Goal: Contribute content: Add original content to the website for others to see

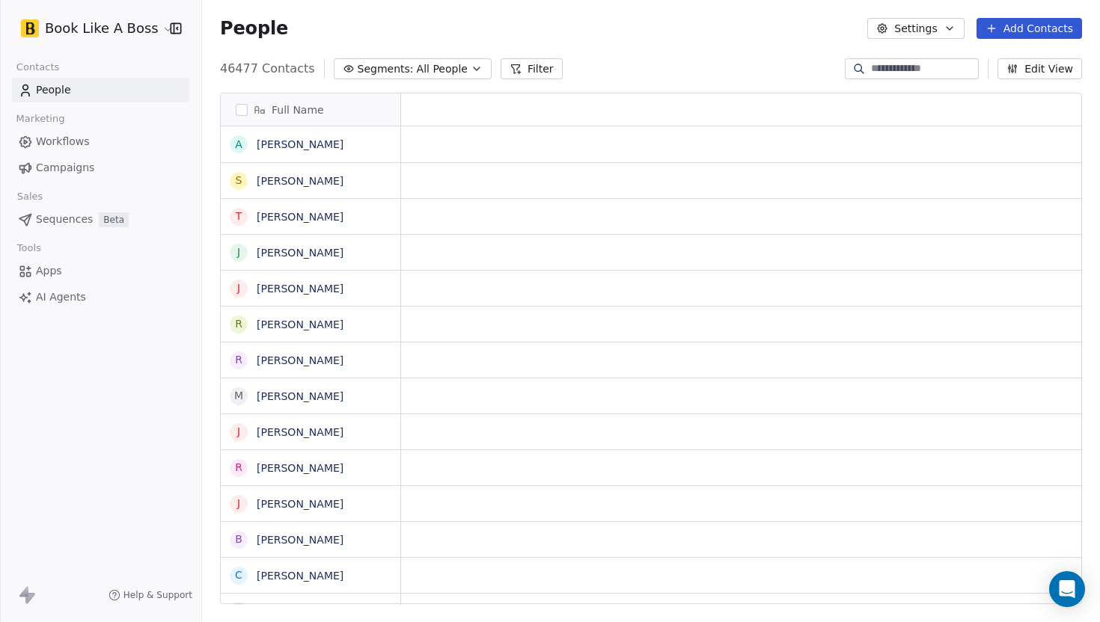
scroll to position [1, 1]
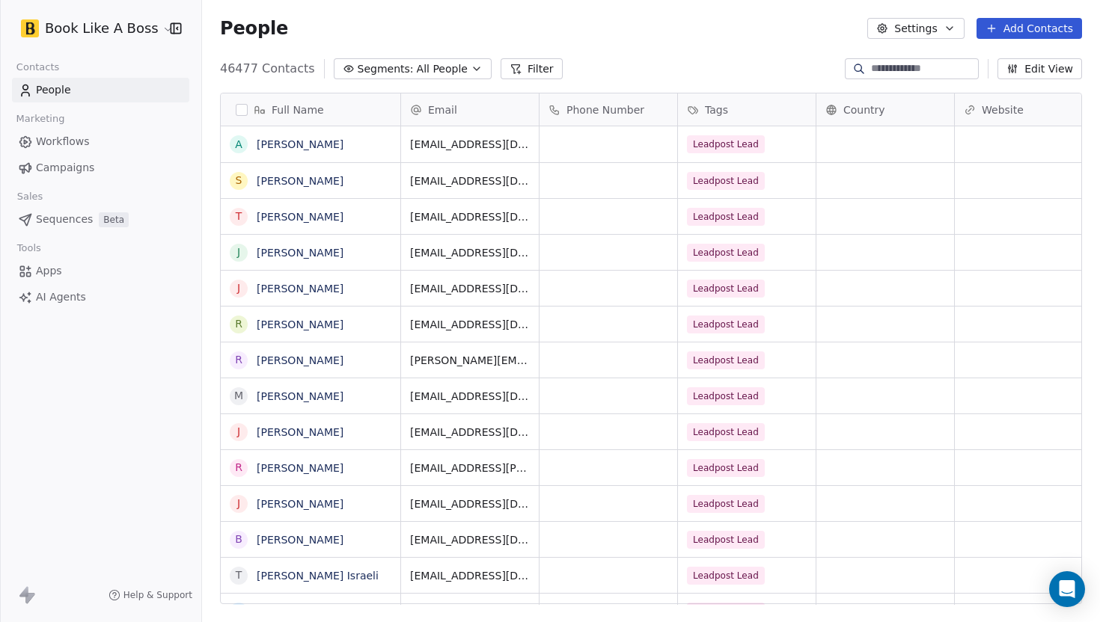
click at [1062, 37] on button "Add Contacts" at bounding box center [1028, 28] width 105 height 21
click at [1025, 82] on span "Import from CSV" at bounding box center [1025, 85] width 87 height 16
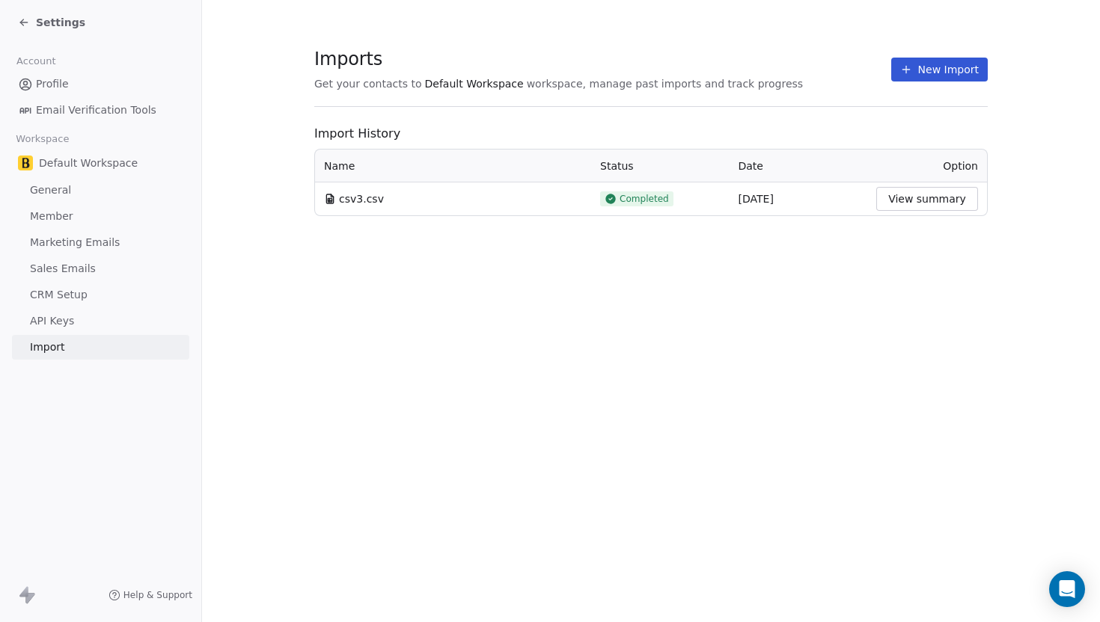
click at [904, 77] on button "New Import" at bounding box center [939, 70] width 97 height 24
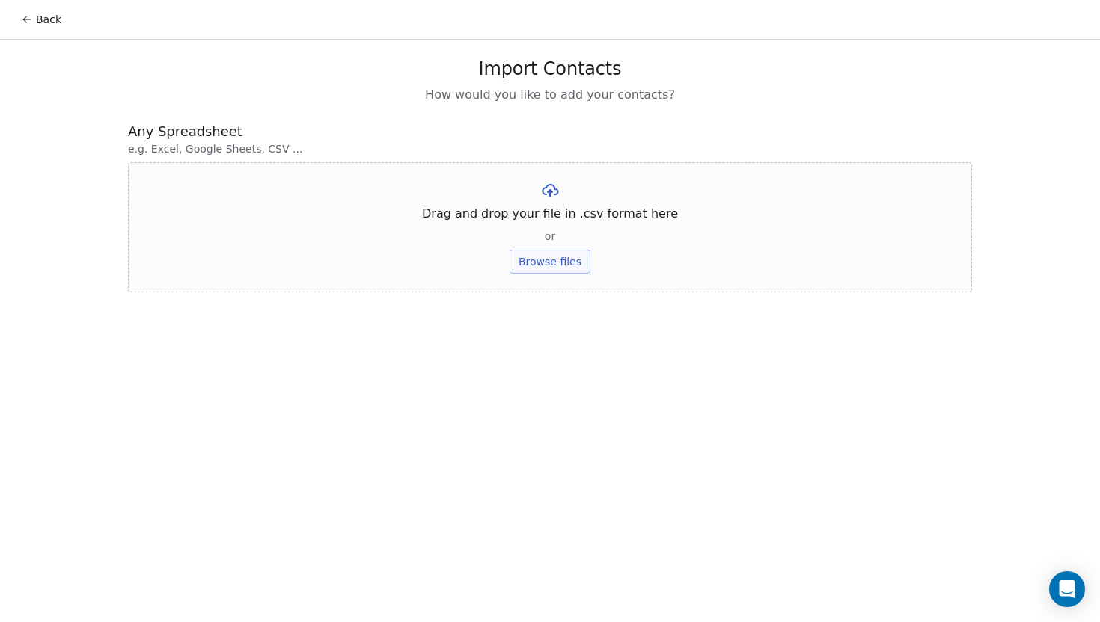
click at [583, 260] on button "Browse files" at bounding box center [549, 262] width 81 height 24
click at [543, 222] on button "Upload" at bounding box center [549, 220] width 55 height 24
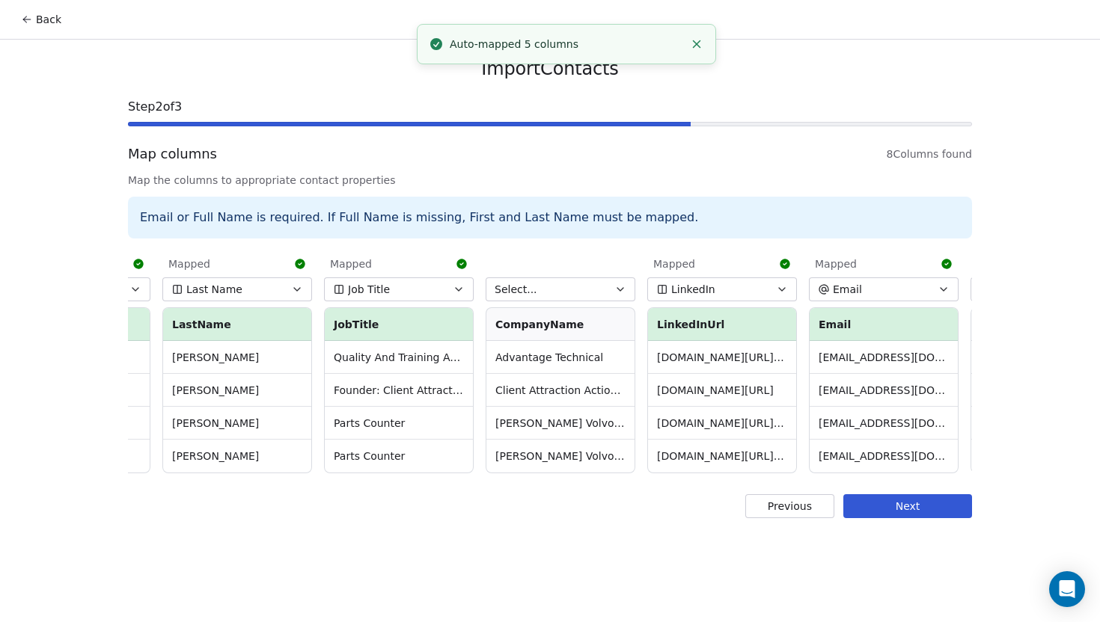
scroll to position [0, 295]
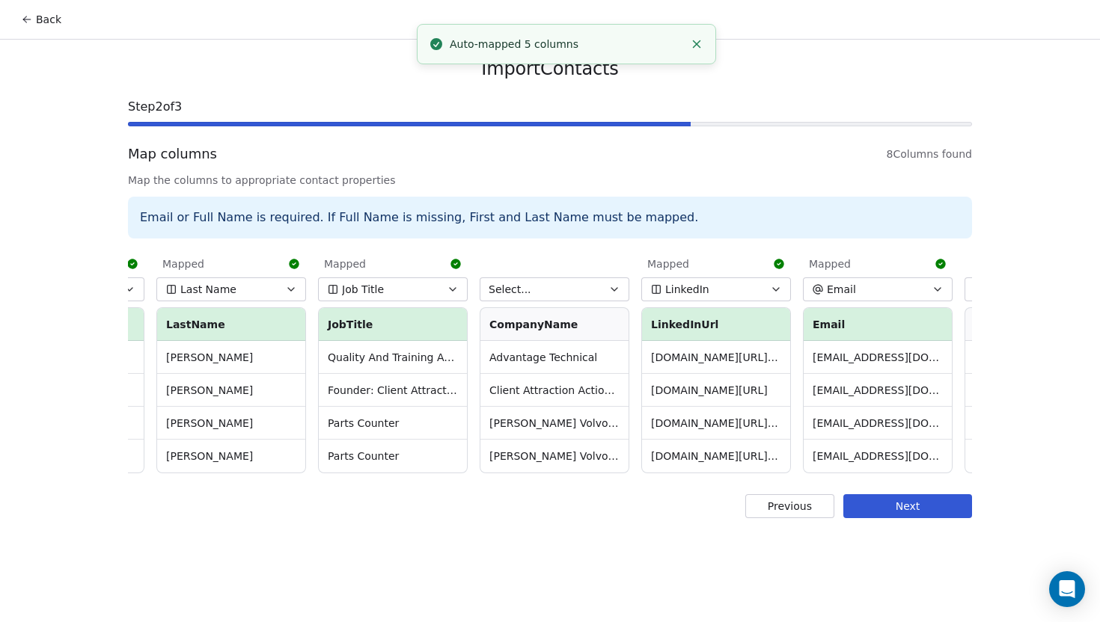
click at [450, 290] on icon "button" at bounding box center [453, 290] width 12 height 12
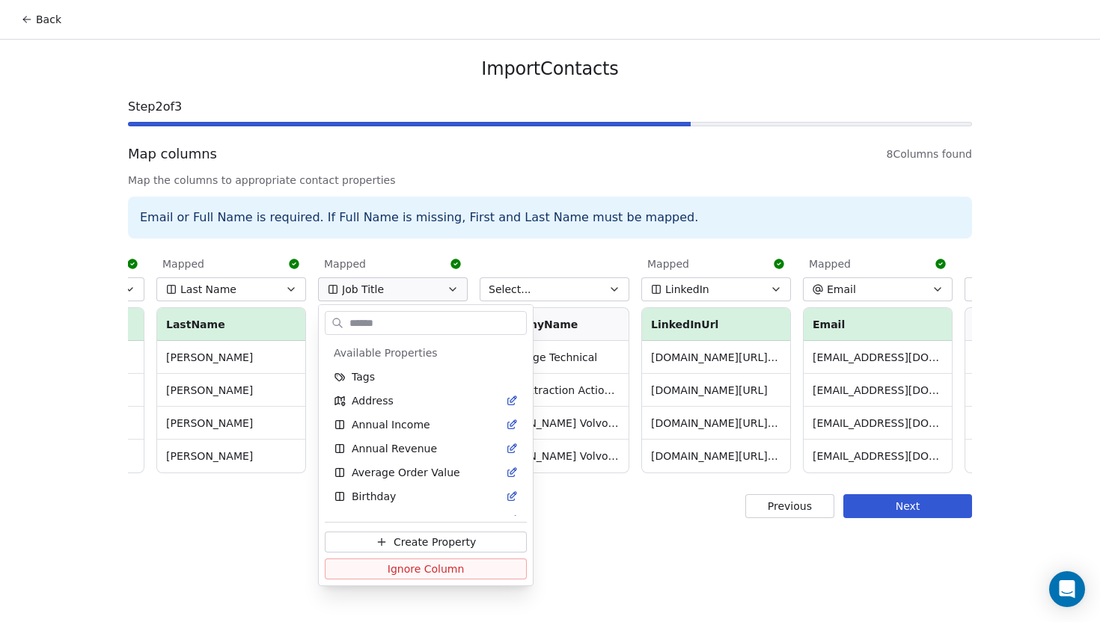
scroll to position [352, 0]
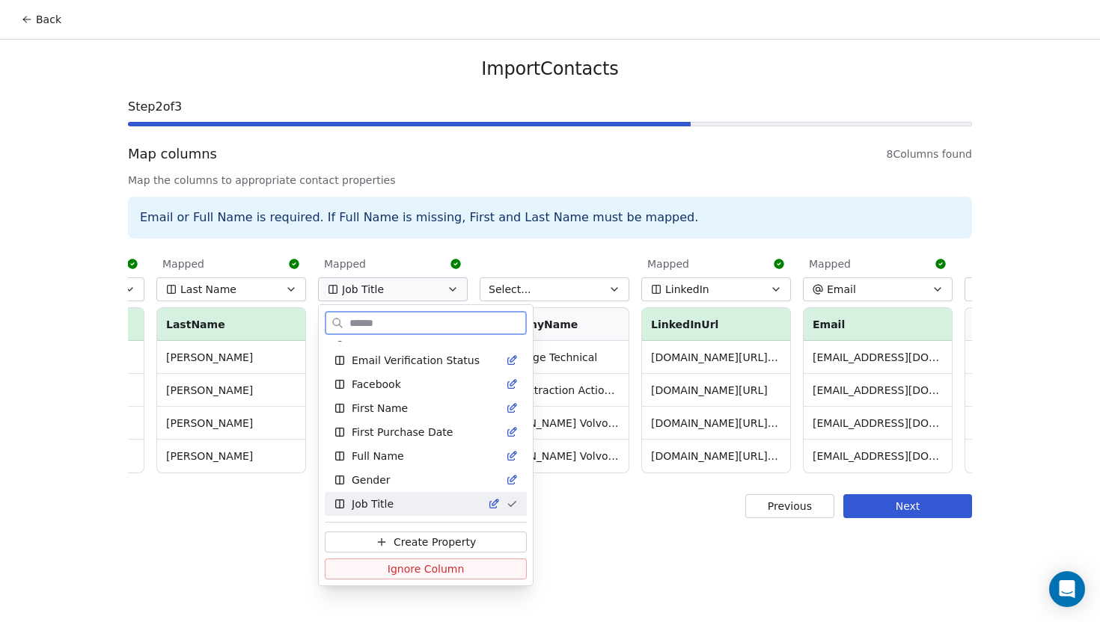
click at [435, 565] on span "Ignore Column" at bounding box center [426, 569] width 77 height 15
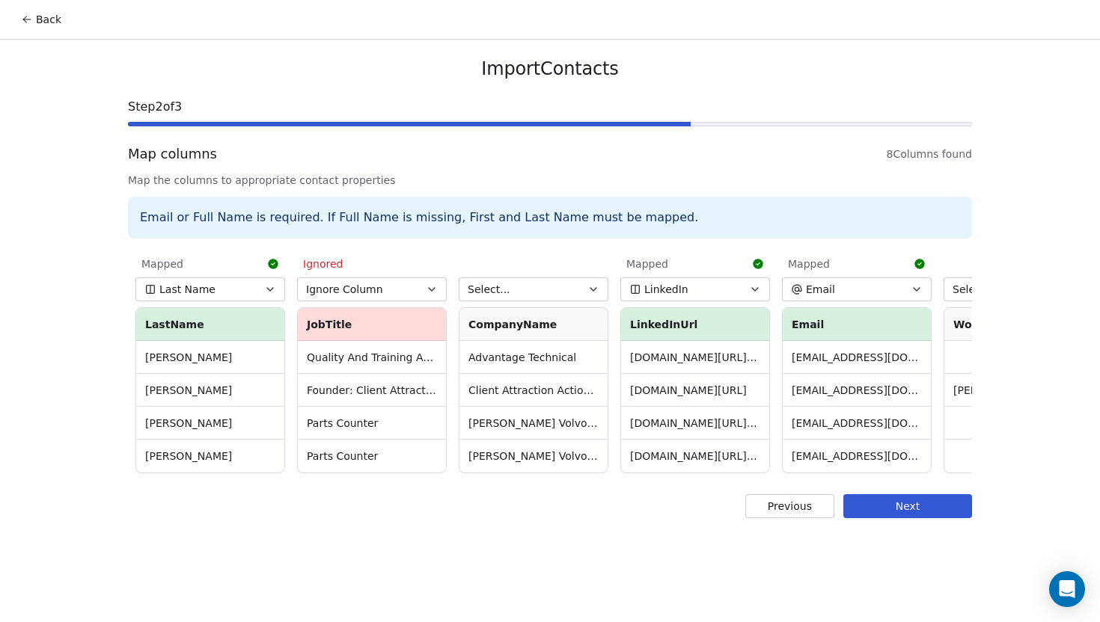
scroll to position [0, 316]
click at [583, 292] on button "Select..." at bounding box center [533, 290] width 150 height 24
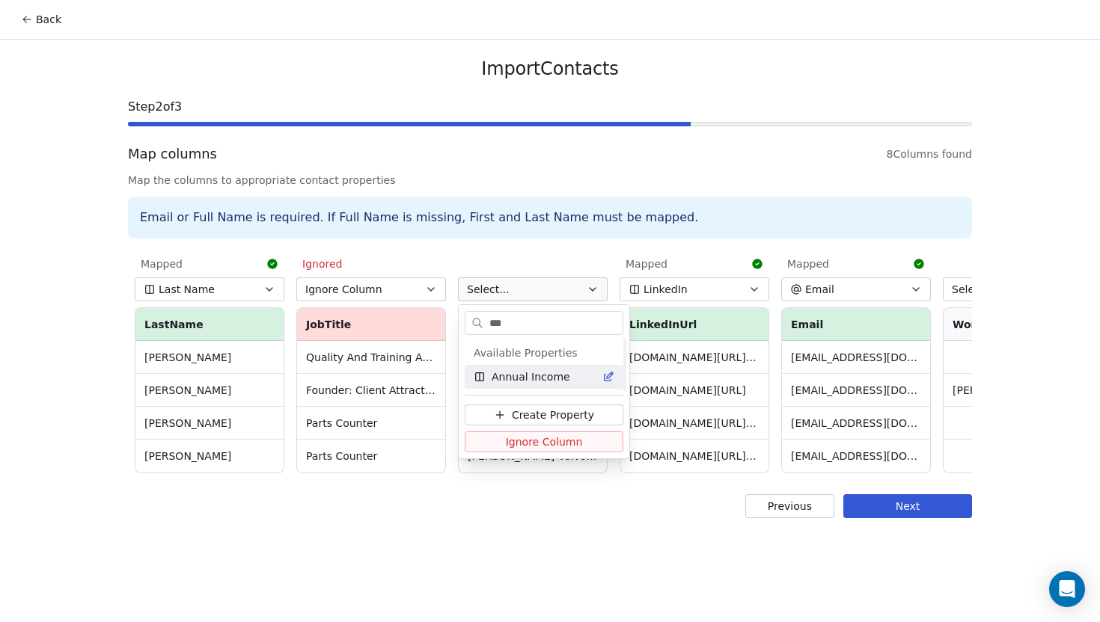
scroll to position [0, 0]
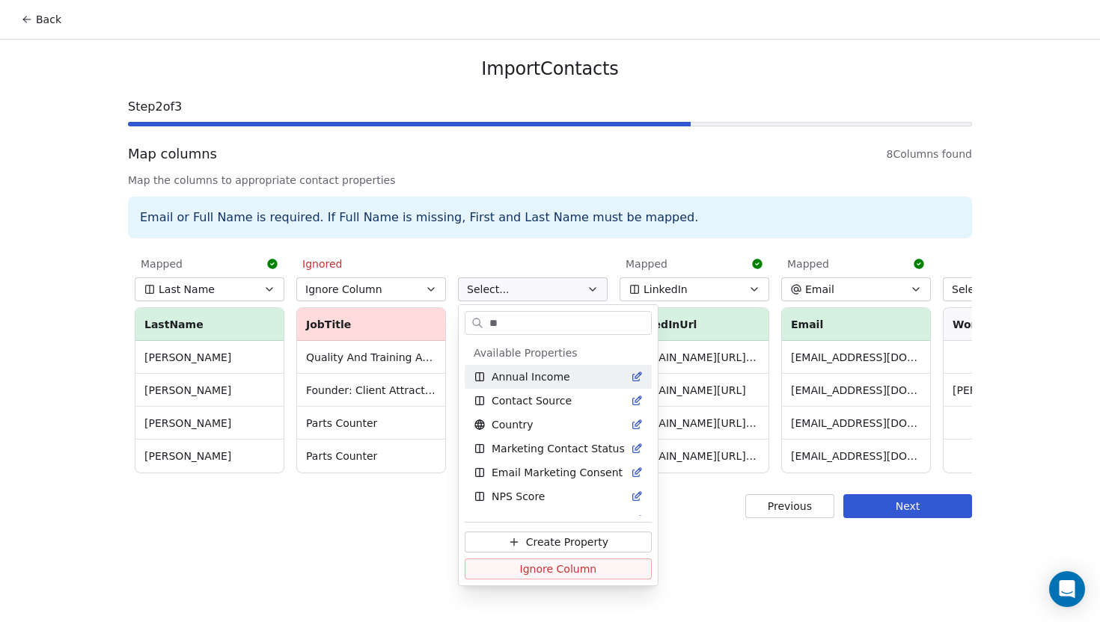
type input "*"
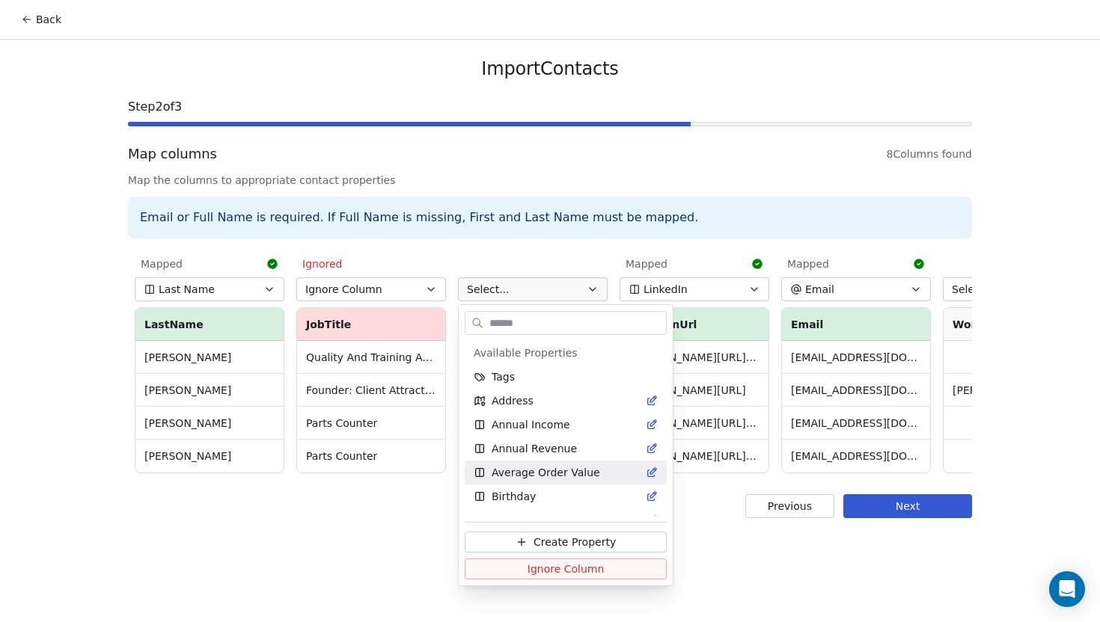
click at [422, 545] on html "Back Import Contacts Step 2 of 3 Map columns 8 Columns found Map the columns to…" at bounding box center [550, 311] width 1100 height 622
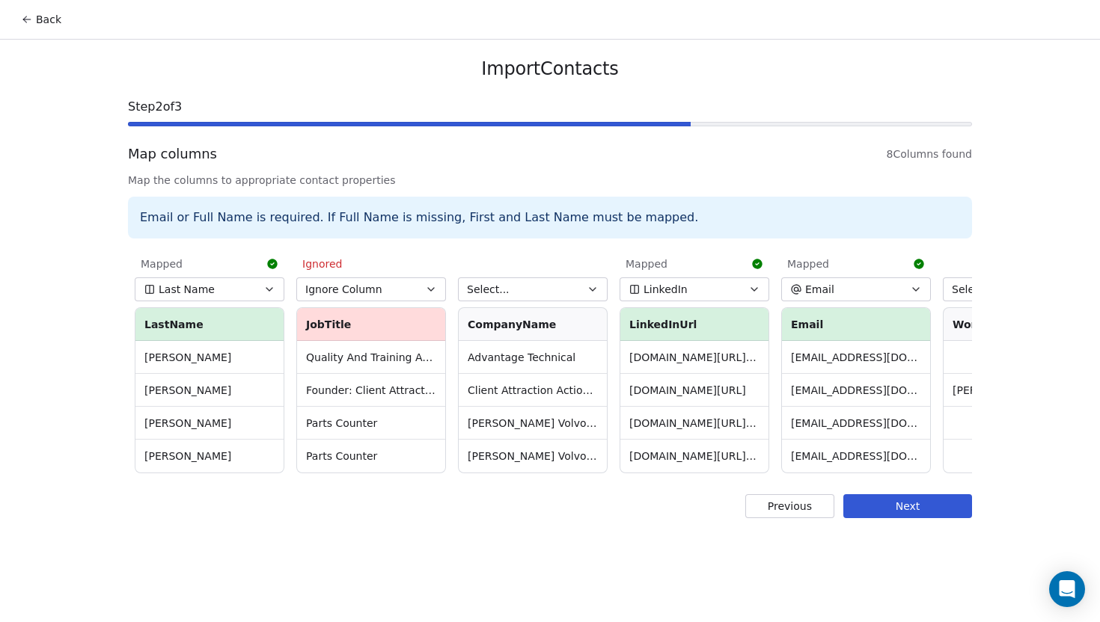
click at [734, 287] on button "LinkedIn" at bounding box center [694, 290] width 150 height 24
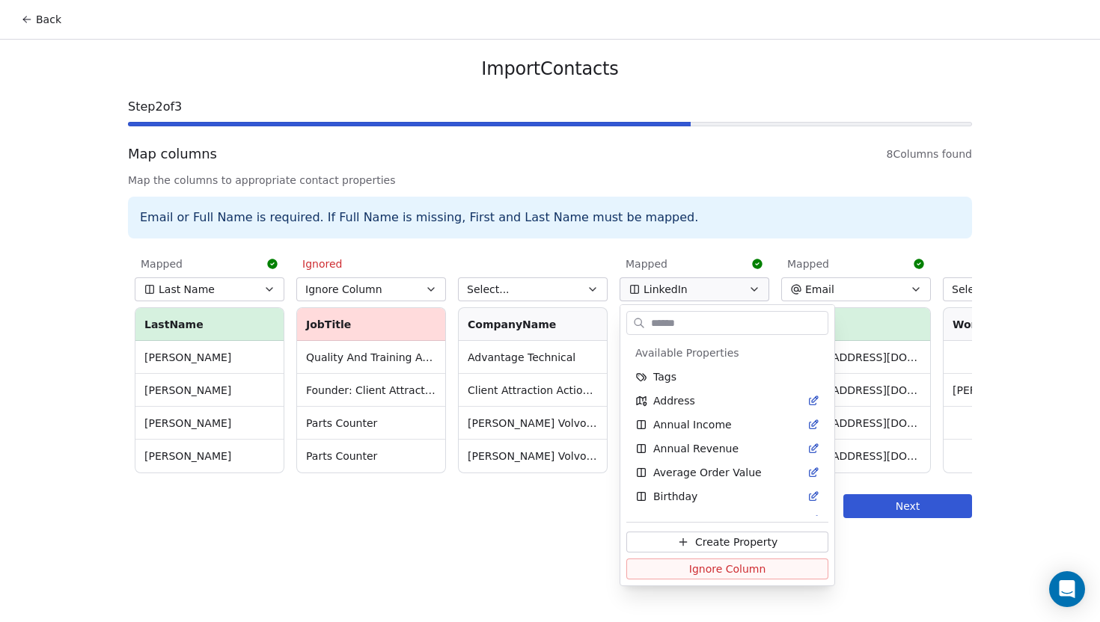
scroll to position [495, 0]
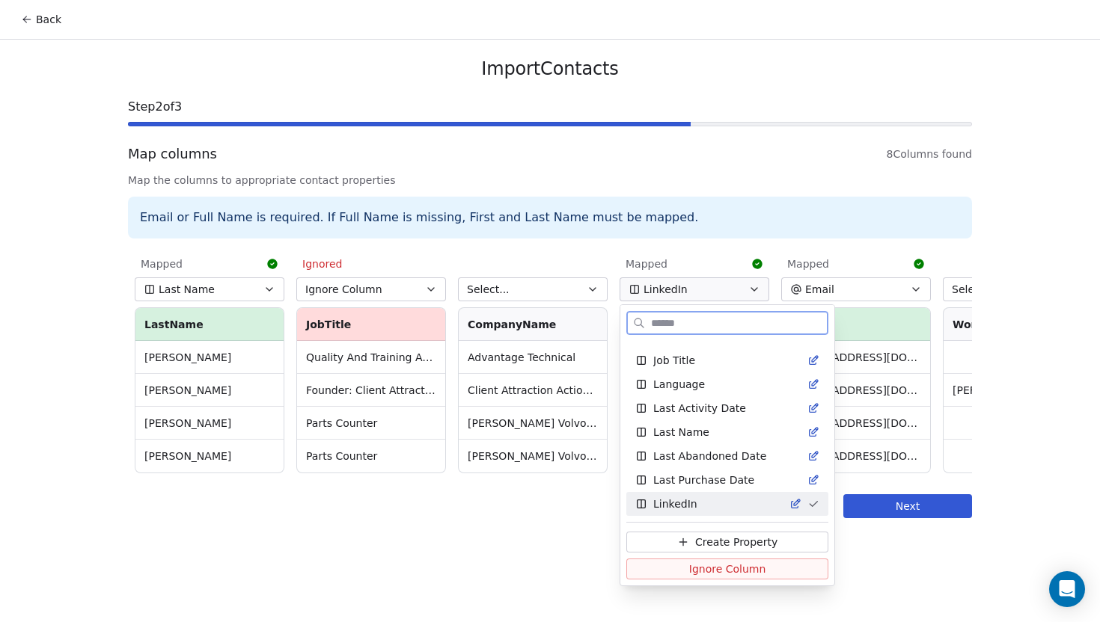
click at [701, 568] on span "Ignore Column" at bounding box center [727, 569] width 77 height 15
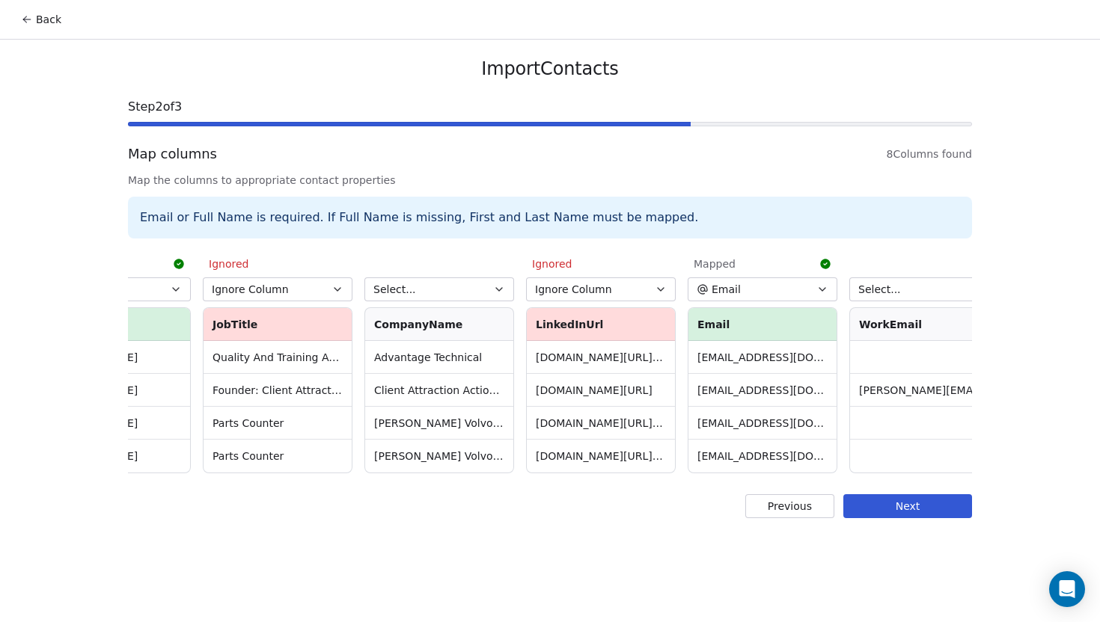
scroll to position [0, 393]
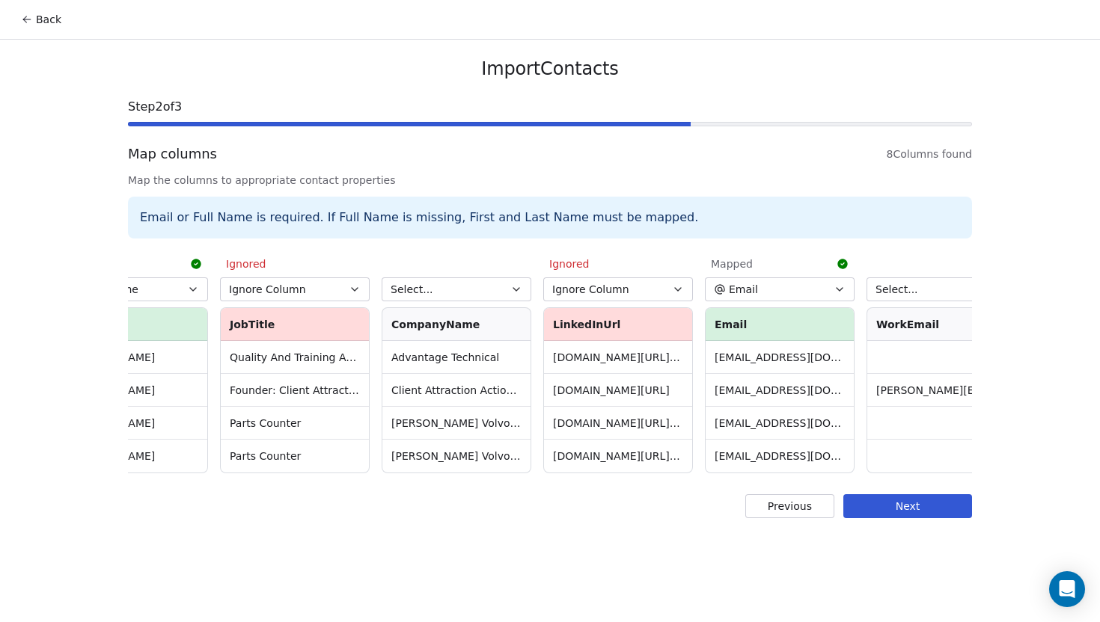
click at [500, 290] on button "Select..." at bounding box center [457, 290] width 150 height 24
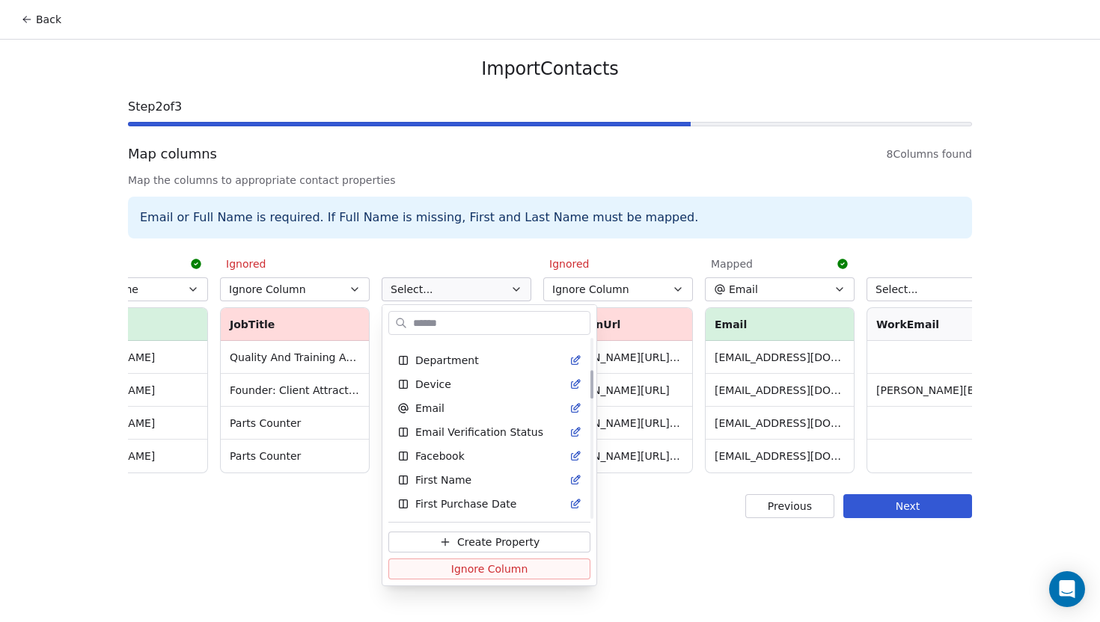
scroll to position [312, 0]
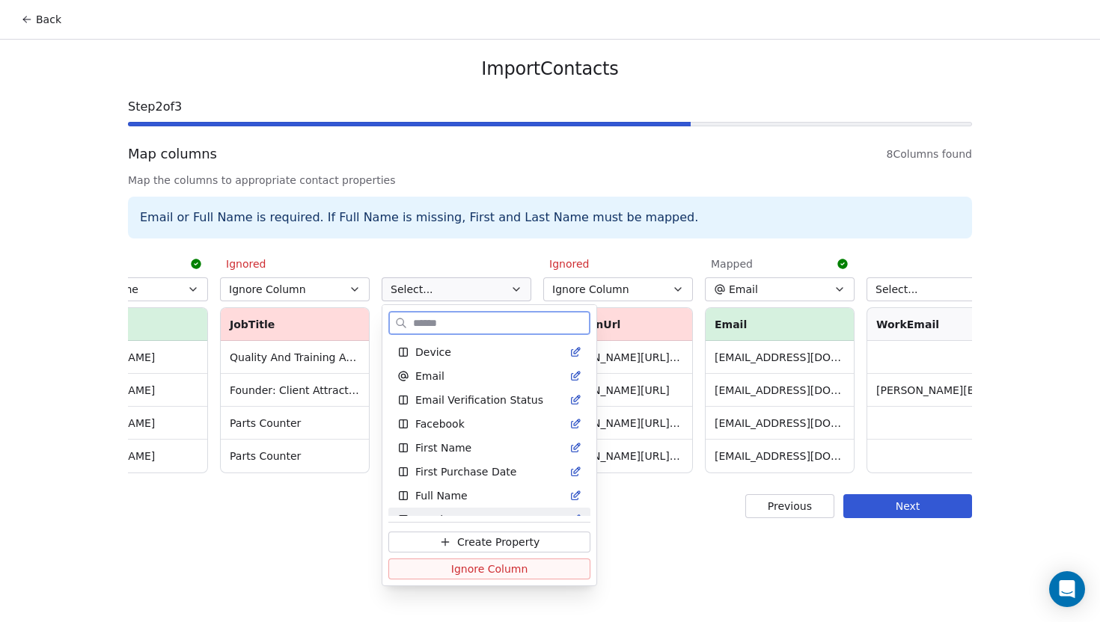
click at [477, 536] on span "Create Property" at bounding box center [498, 542] width 82 height 15
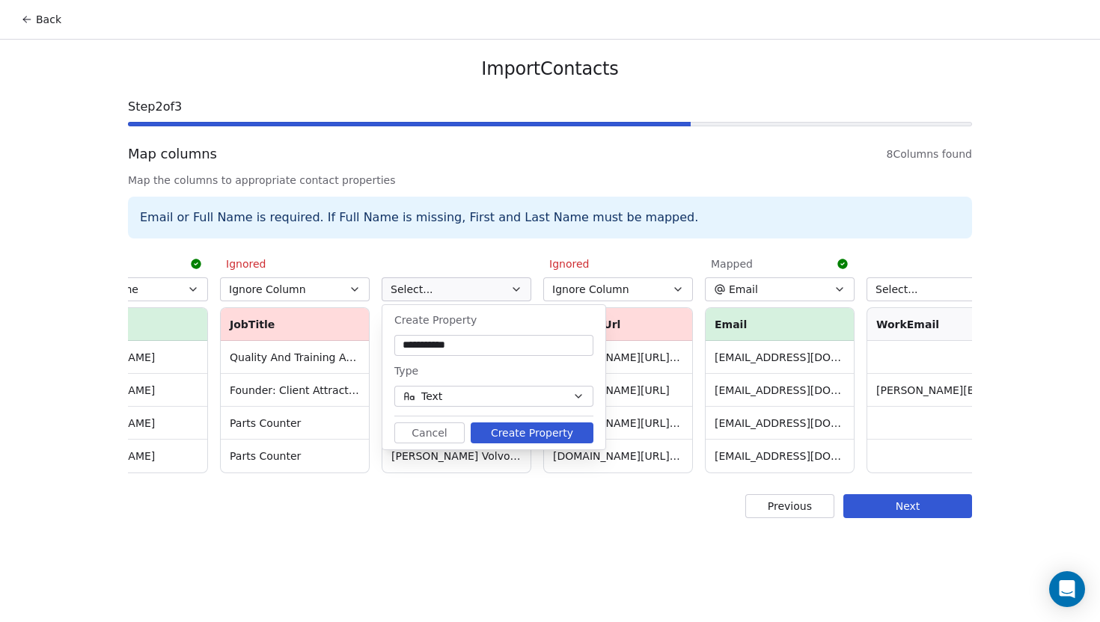
click at [451, 347] on input "**********" at bounding box center [493, 345] width 193 height 15
type input "**********"
click at [502, 437] on button "Create Property" at bounding box center [532, 433] width 123 height 21
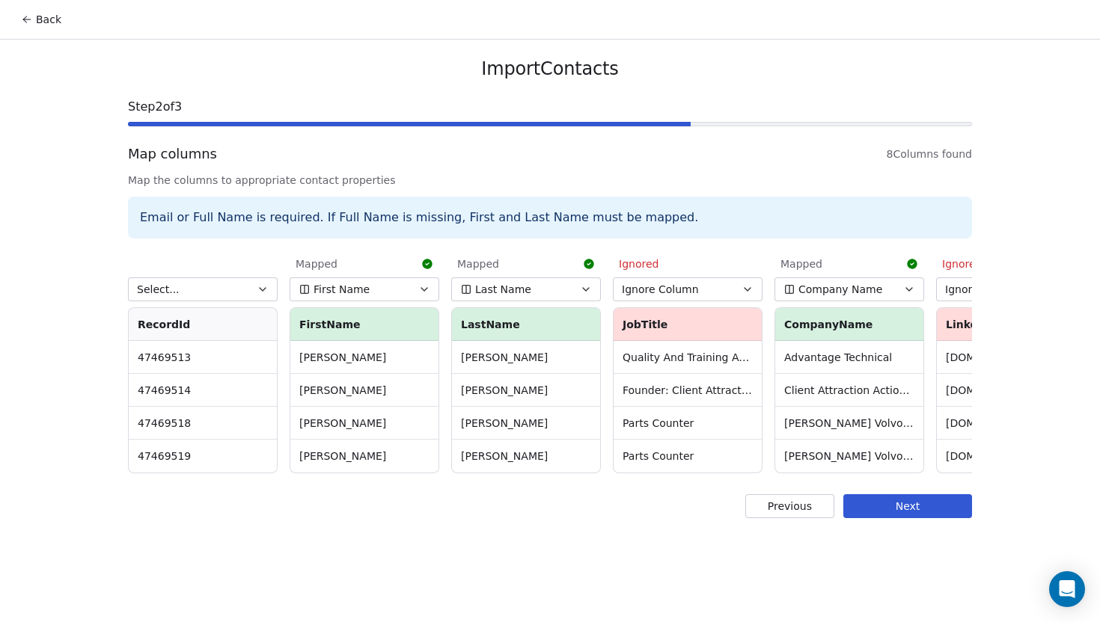
scroll to position [0, 437]
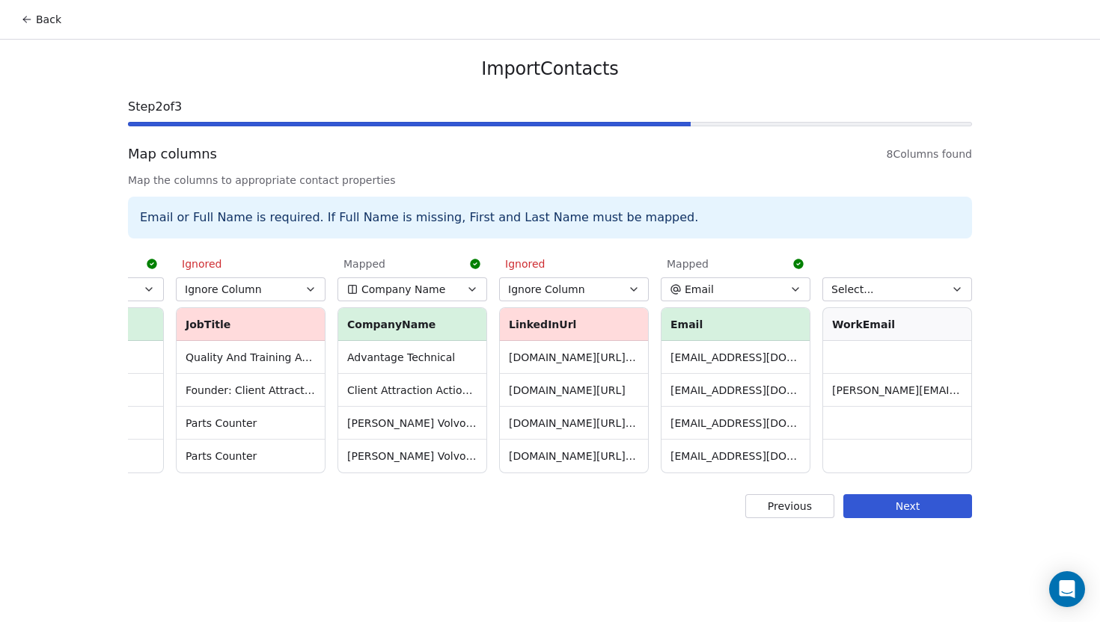
click at [893, 514] on button "Next" at bounding box center [907, 507] width 129 height 24
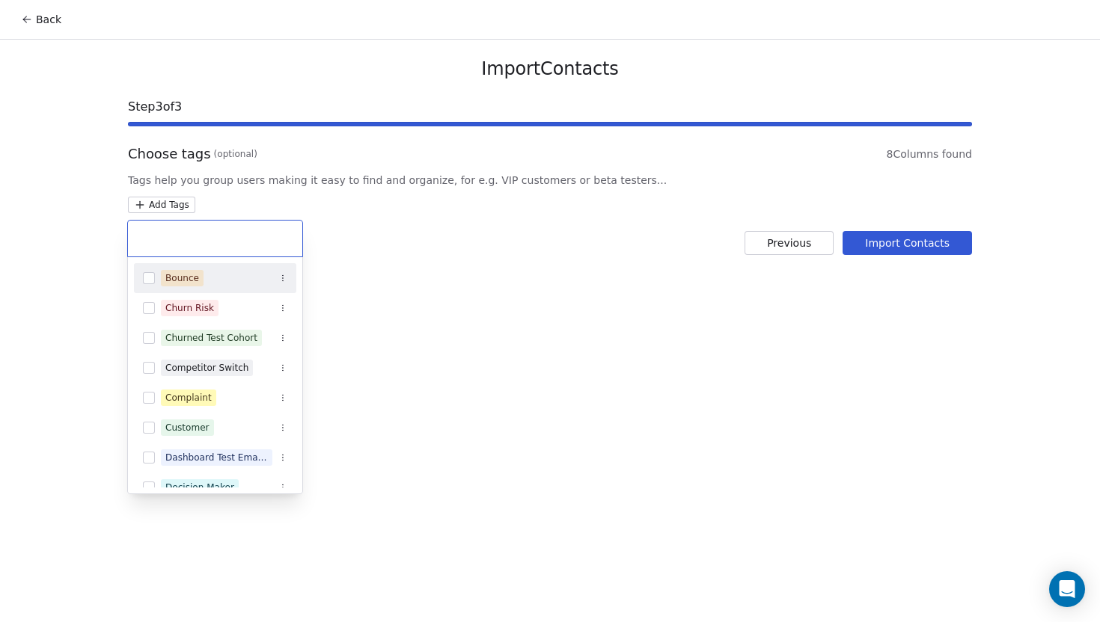
click at [169, 212] on html "Back Import Contacts Step 3 of 3 Choose tags (optional) 8 Columns found Tags he…" at bounding box center [550, 311] width 1100 height 622
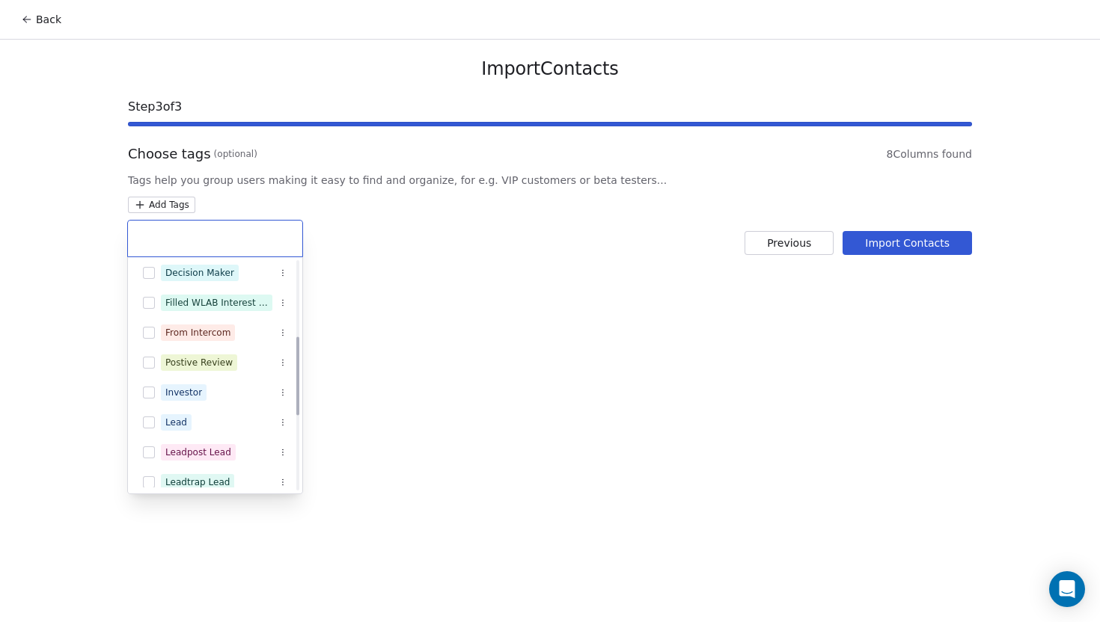
scroll to position [257, 0]
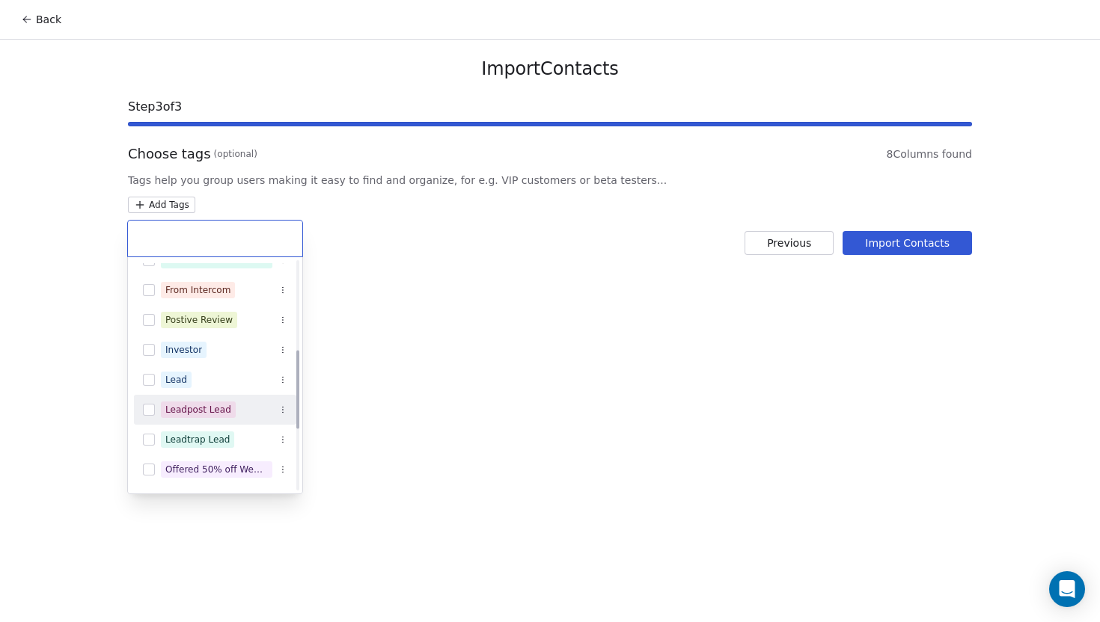
click at [156, 407] on div "Leadpost Lead" at bounding box center [215, 410] width 162 height 24
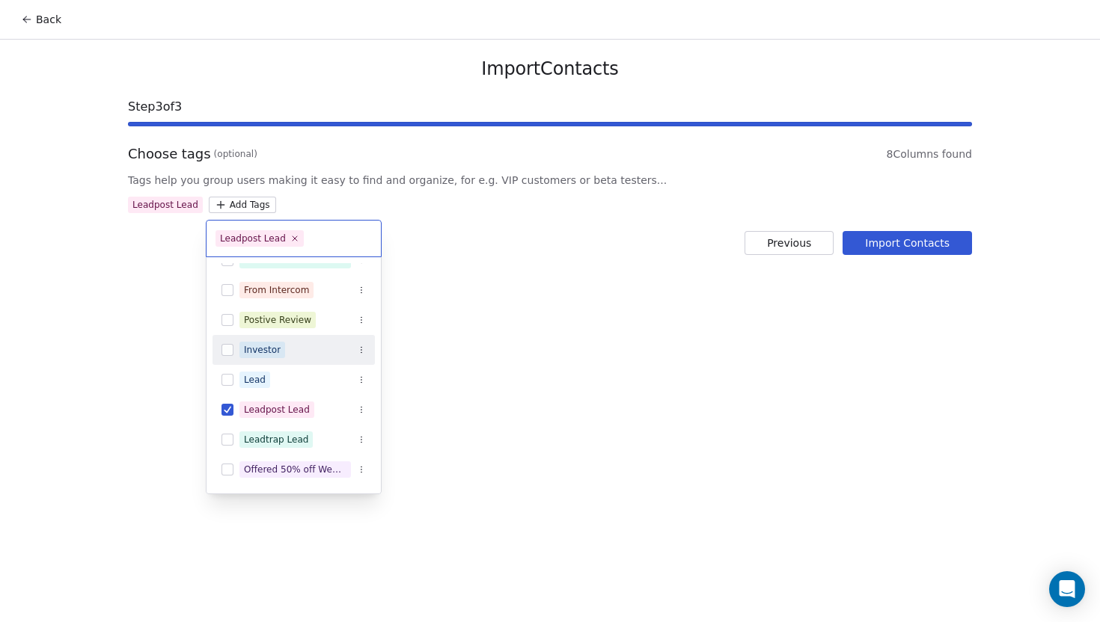
click at [505, 316] on html "Back Import Contacts Step 3 of 3 Choose tags (optional) 8 Columns found Tags he…" at bounding box center [550, 311] width 1100 height 622
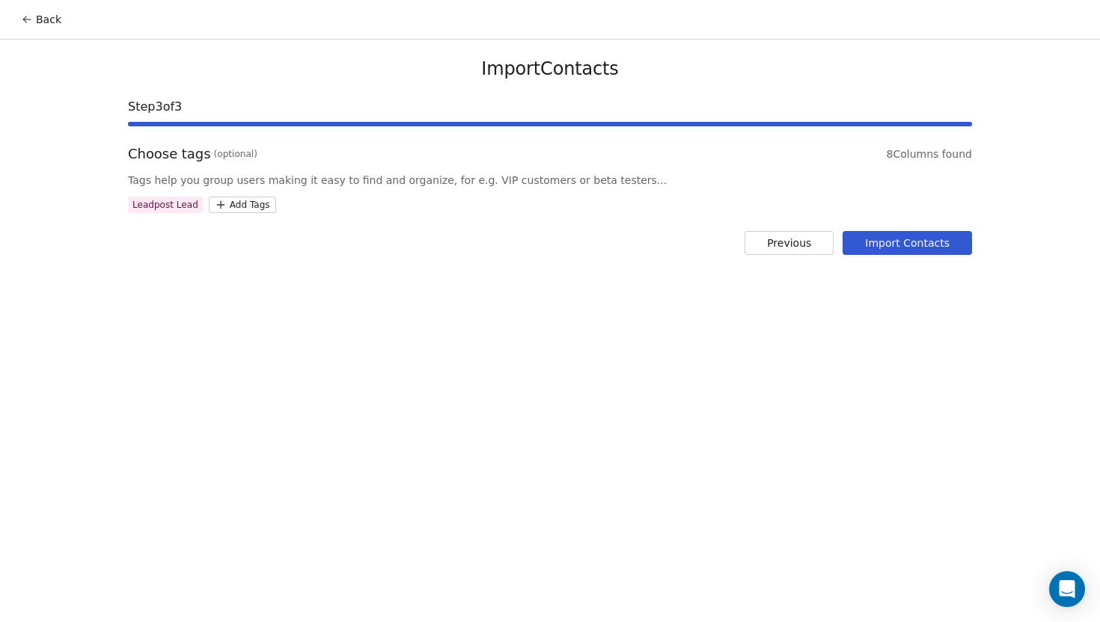
click at [952, 245] on button "Import Contacts" at bounding box center [906, 243] width 129 height 24
